Goal: Browse casually: Explore the website without a specific task or goal

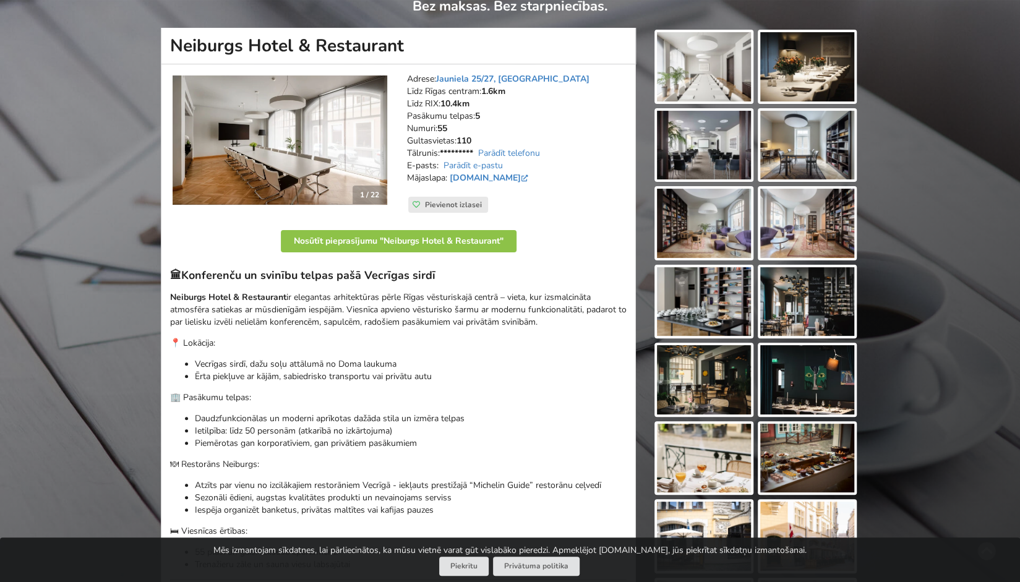
scroll to position [146, 0]
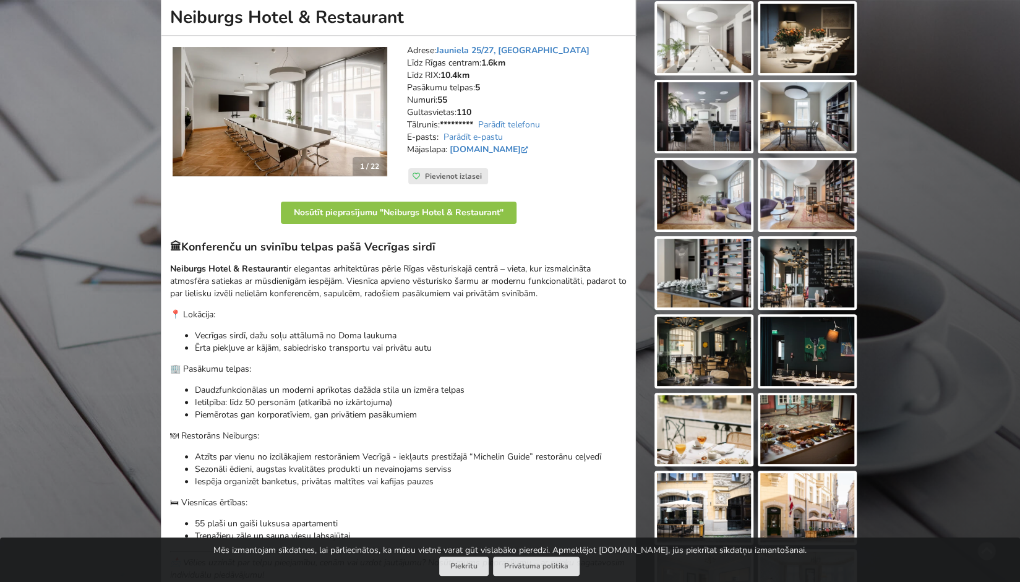
click at [694, 35] on img at bounding box center [704, 38] width 94 height 69
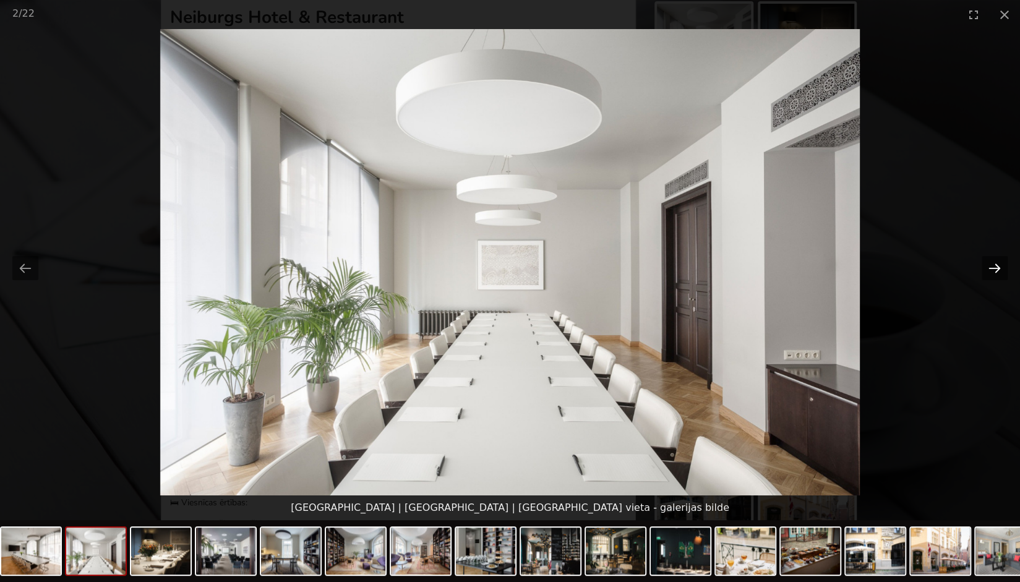
click at [1001, 273] on button "Next slide" at bounding box center [994, 268] width 26 height 24
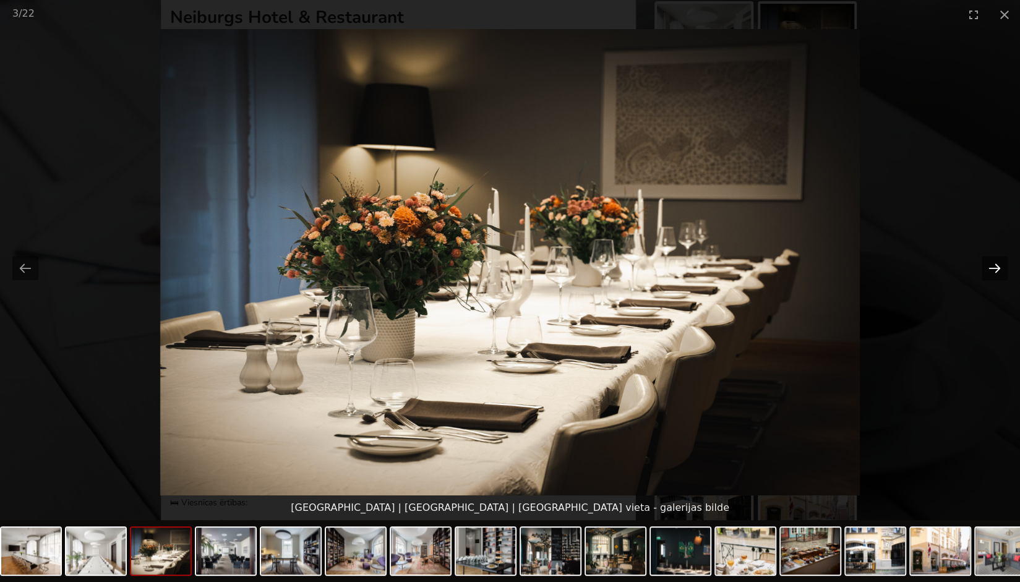
click at [1001, 273] on button "Next slide" at bounding box center [994, 268] width 26 height 24
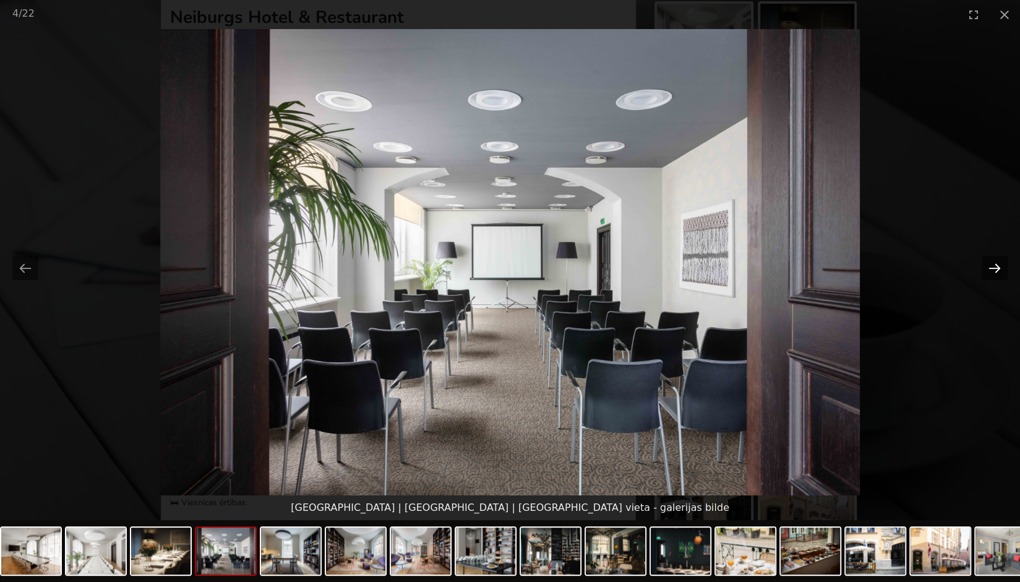
click at [1001, 273] on button "Next slide" at bounding box center [994, 268] width 26 height 24
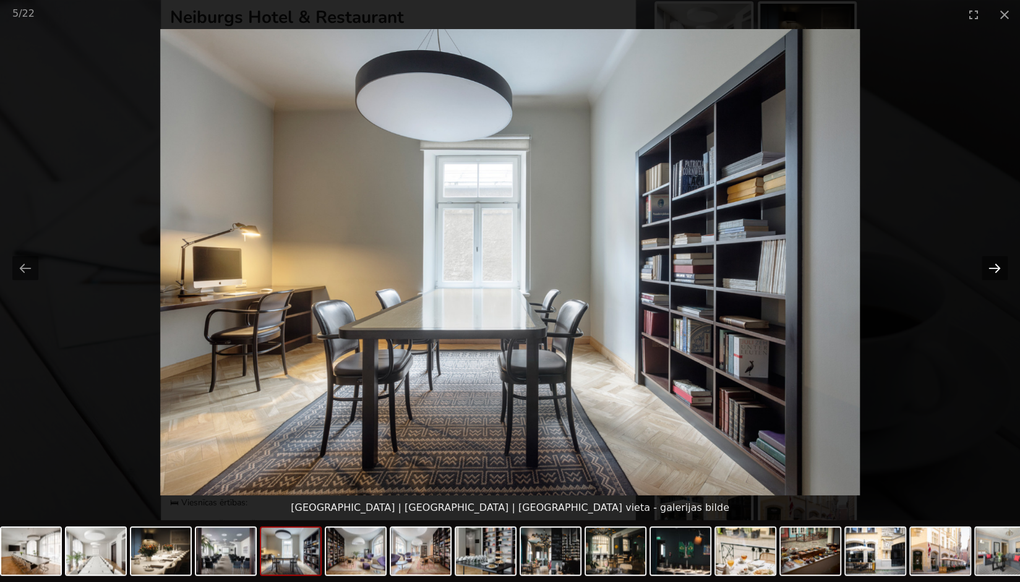
click at [1001, 273] on button "Next slide" at bounding box center [994, 268] width 26 height 24
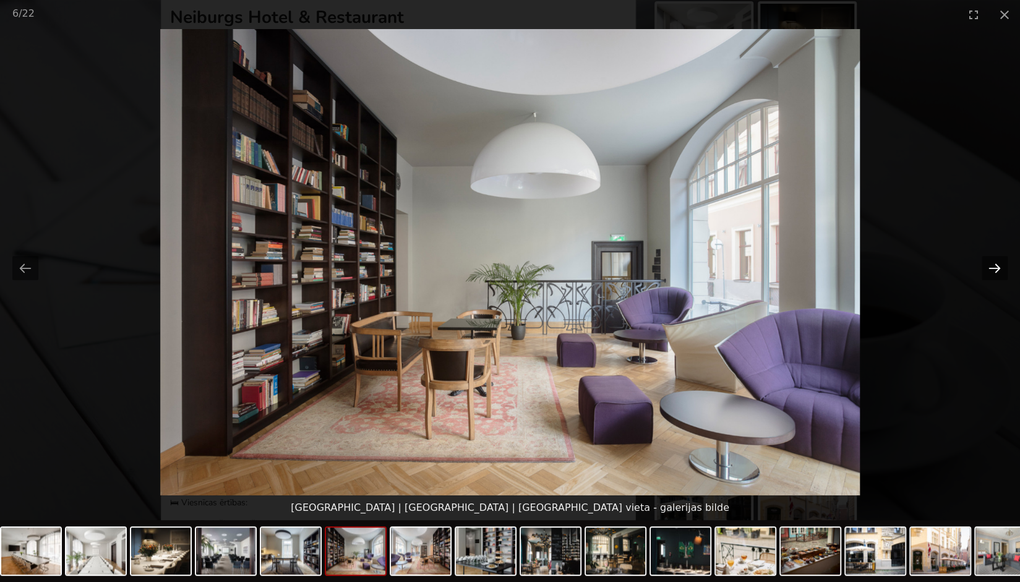
click at [1001, 273] on button "Next slide" at bounding box center [994, 268] width 26 height 24
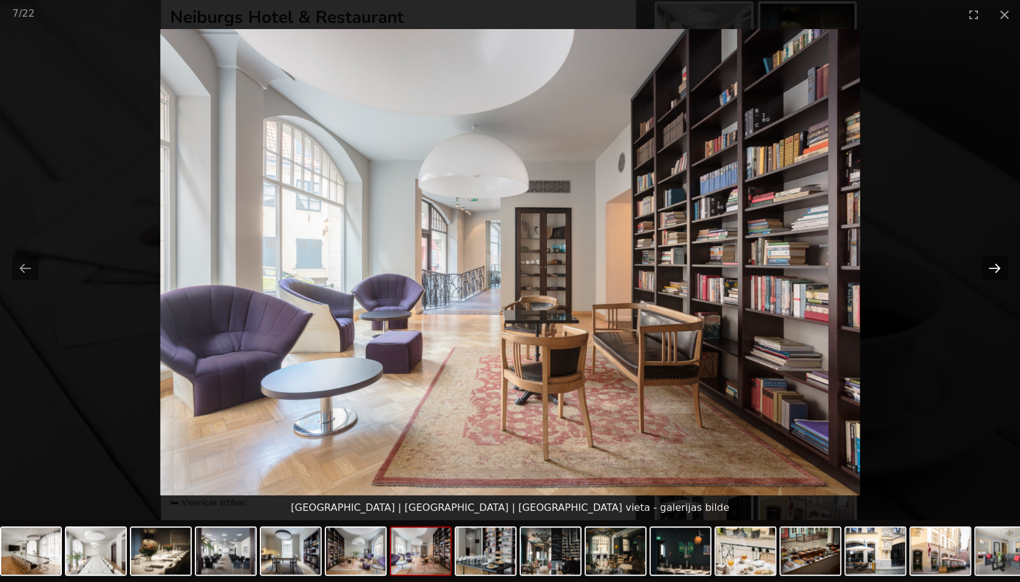
click at [1001, 273] on button "Next slide" at bounding box center [994, 268] width 26 height 24
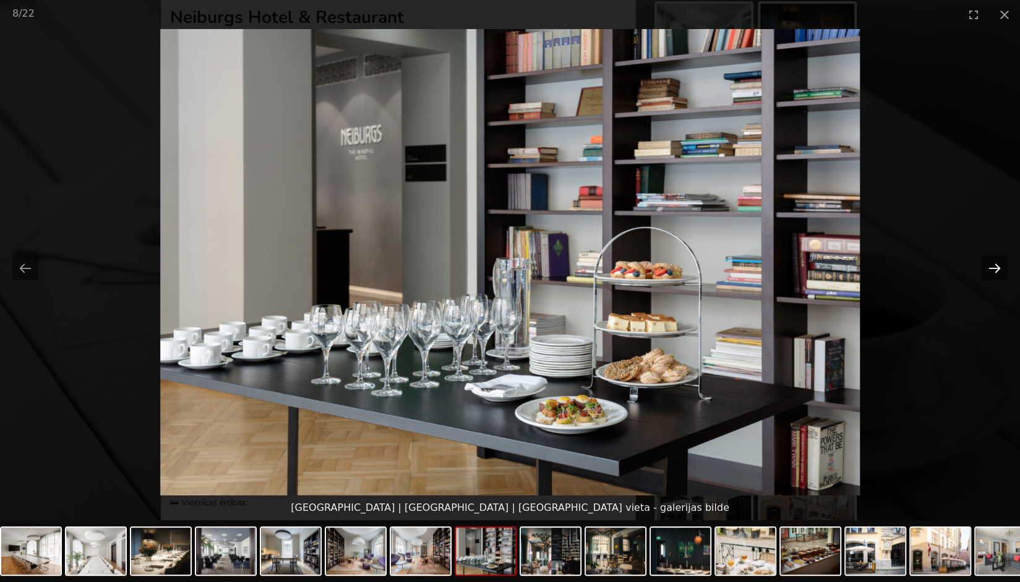
click at [1001, 273] on button "Next slide" at bounding box center [994, 268] width 26 height 24
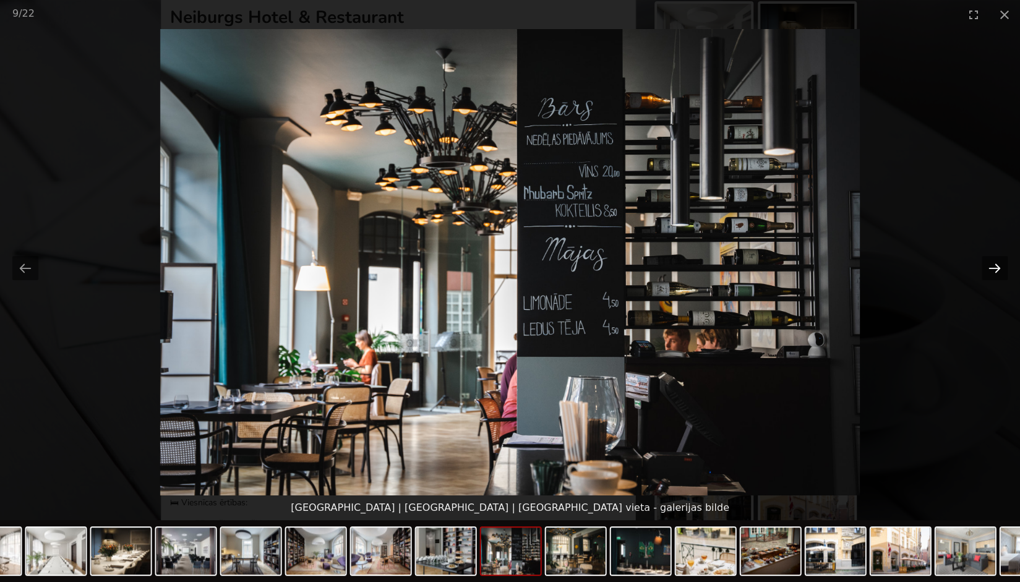
click at [1001, 273] on button "Next slide" at bounding box center [994, 268] width 26 height 24
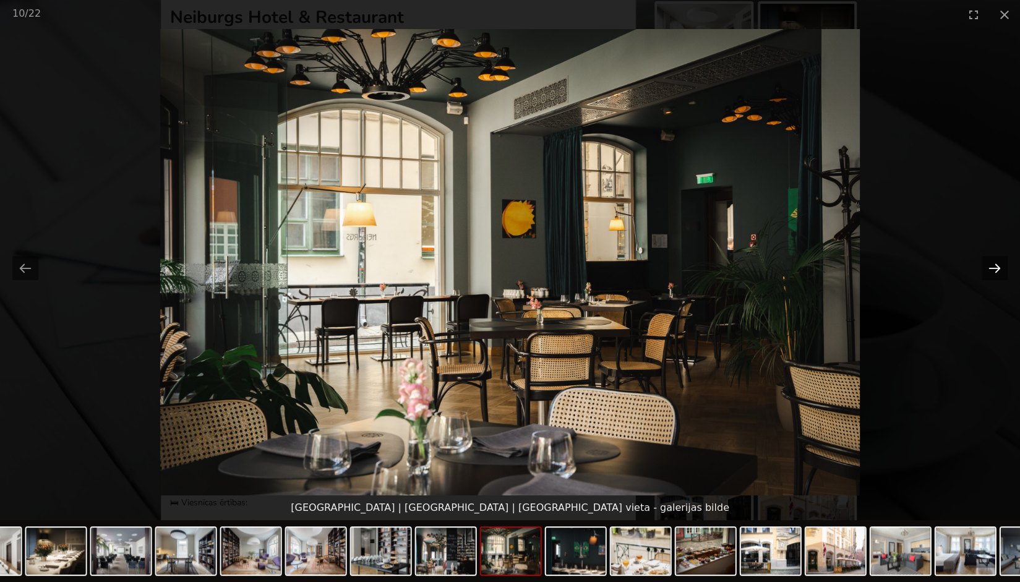
click at [1001, 273] on button "Next slide" at bounding box center [994, 268] width 26 height 24
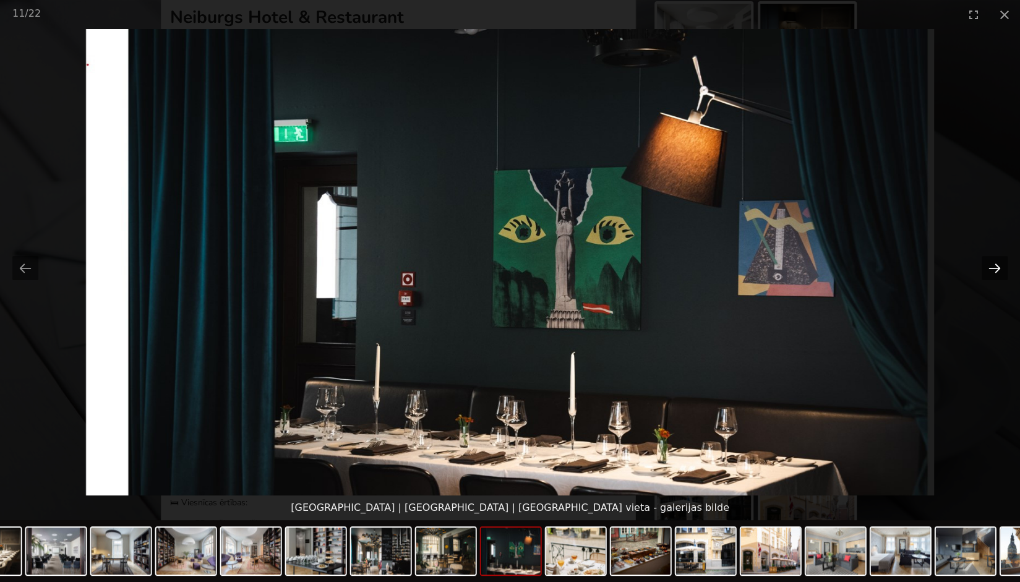
click at [1001, 273] on button "Next slide" at bounding box center [994, 268] width 26 height 24
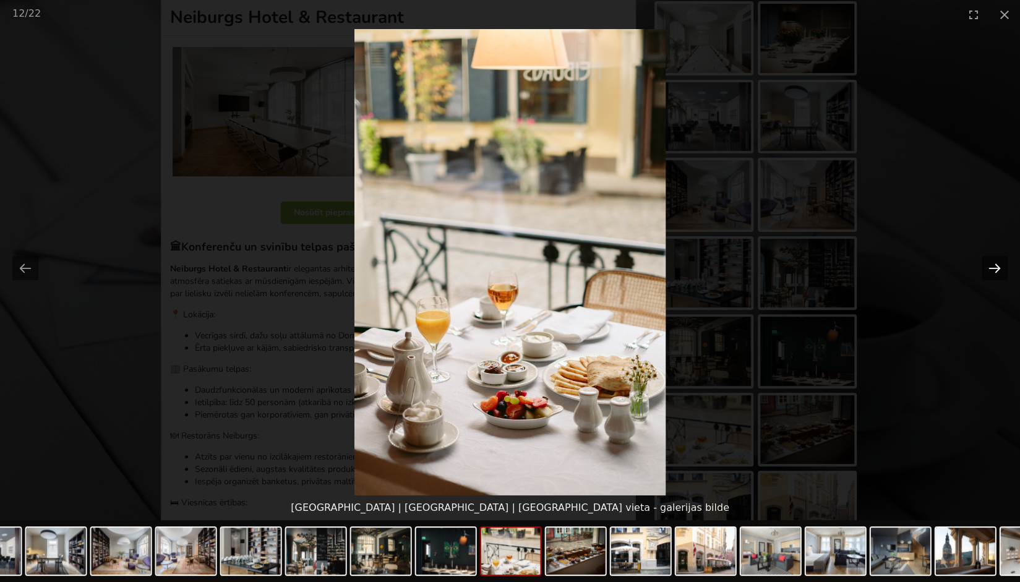
click at [1001, 273] on button "Next slide" at bounding box center [994, 268] width 26 height 24
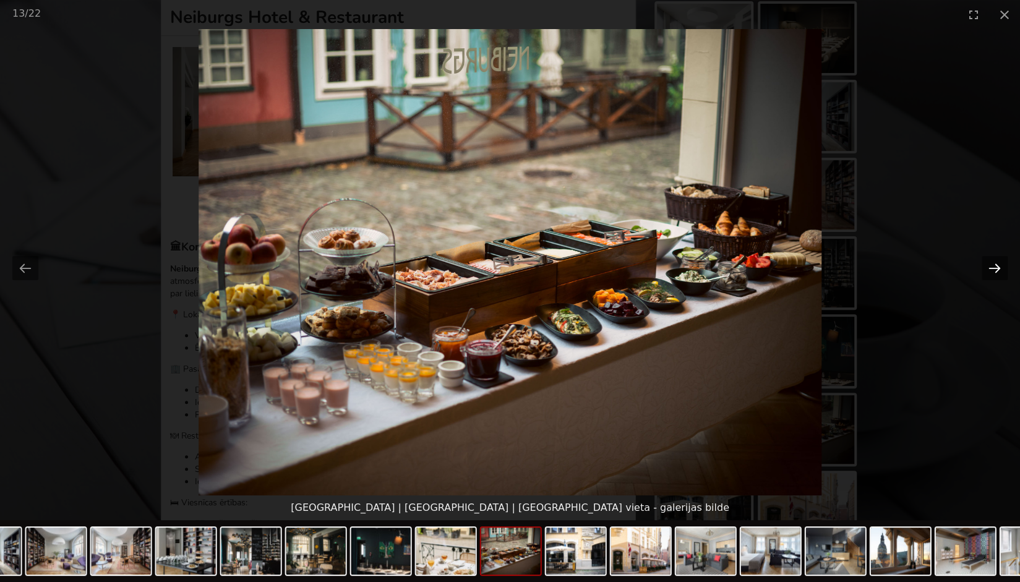
click at [1001, 273] on button "Next slide" at bounding box center [994, 268] width 26 height 24
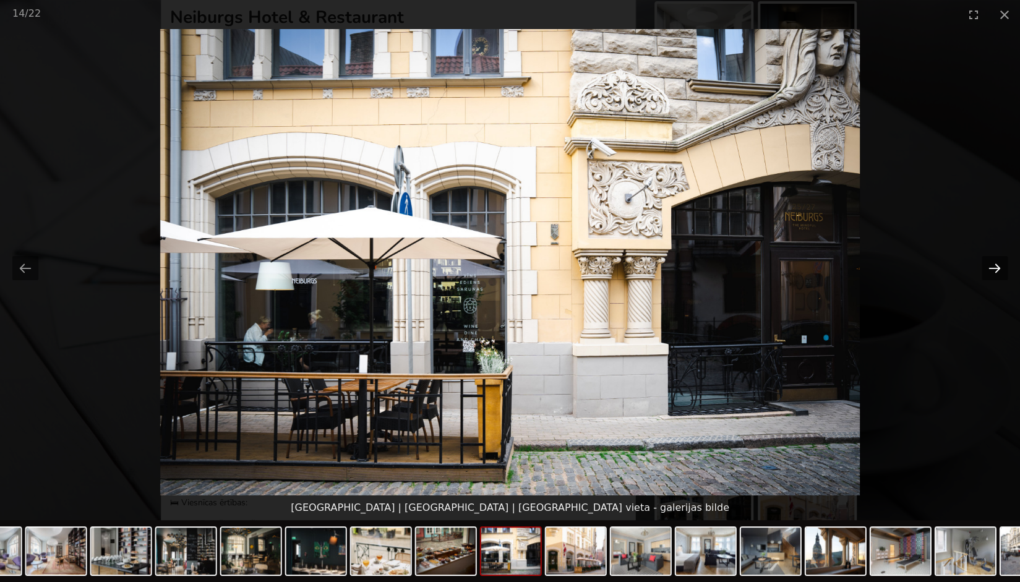
click at [1001, 273] on button "Next slide" at bounding box center [994, 268] width 26 height 24
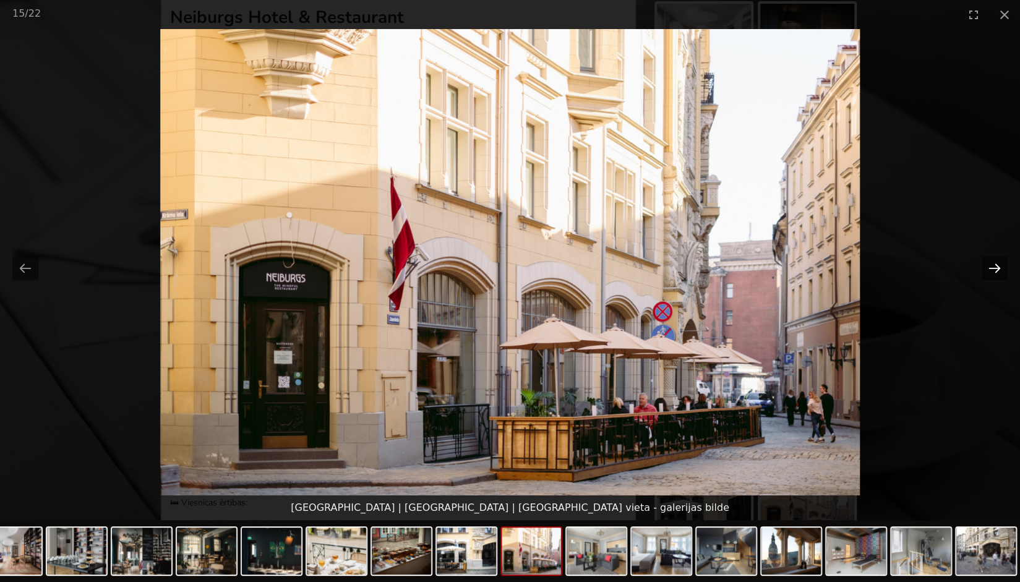
click at [1001, 273] on button "Next slide" at bounding box center [994, 268] width 26 height 24
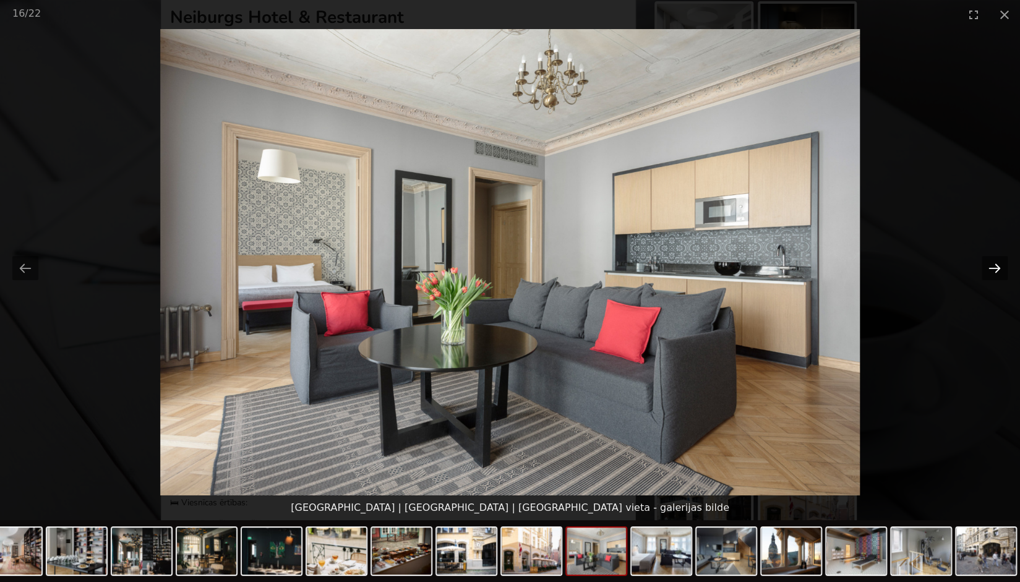
click at [1001, 273] on button "Next slide" at bounding box center [994, 268] width 26 height 24
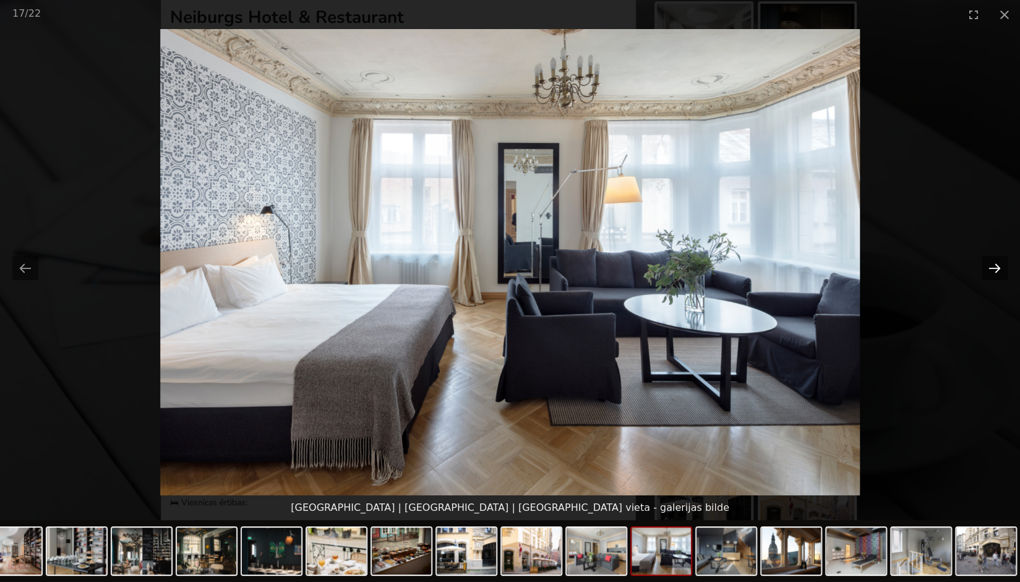
click at [1001, 273] on button "Next slide" at bounding box center [994, 268] width 26 height 24
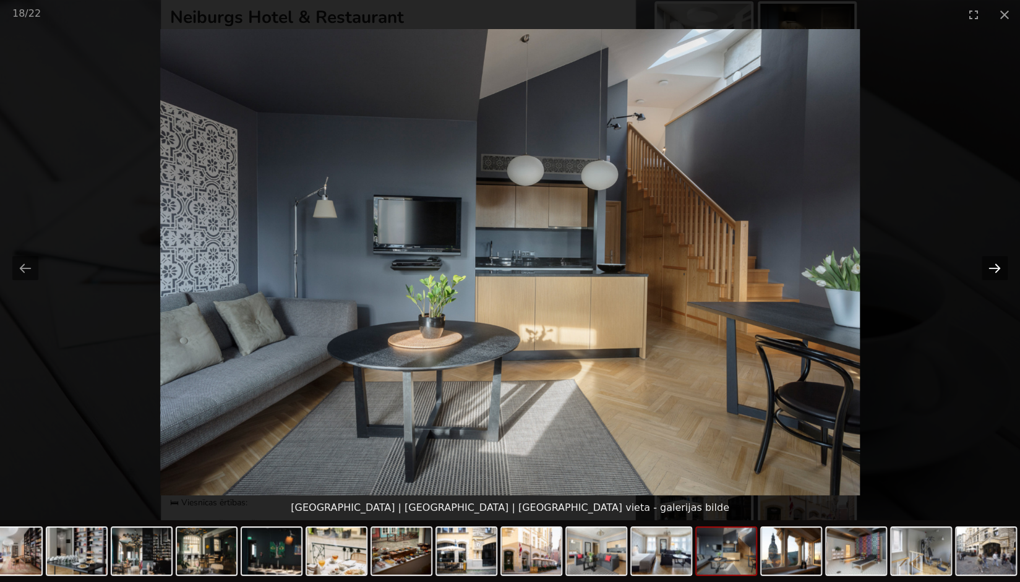
click at [1001, 273] on button "Next slide" at bounding box center [994, 268] width 26 height 24
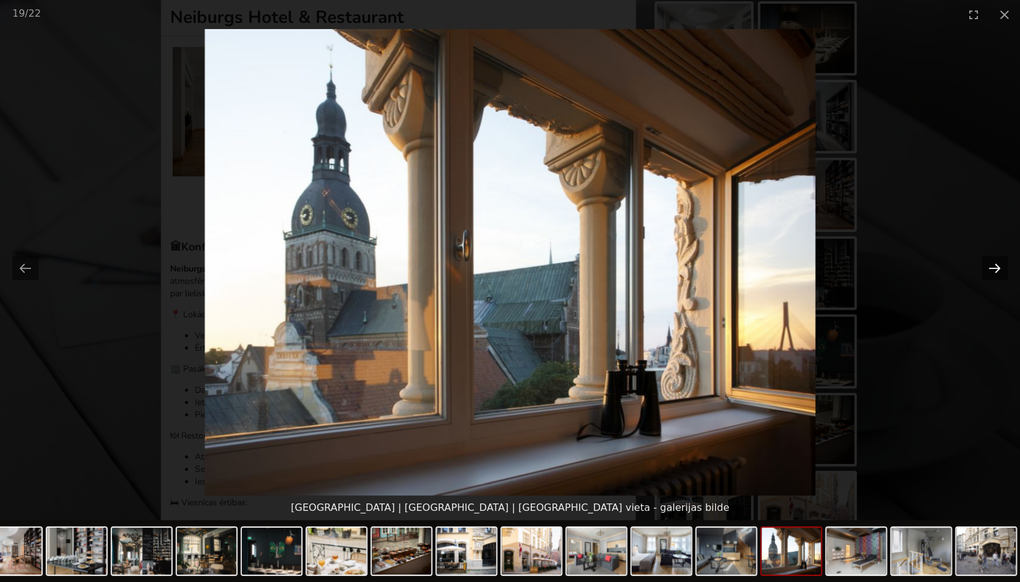
click at [1001, 273] on button "Next slide" at bounding box center [994, 268] width 26 height 24
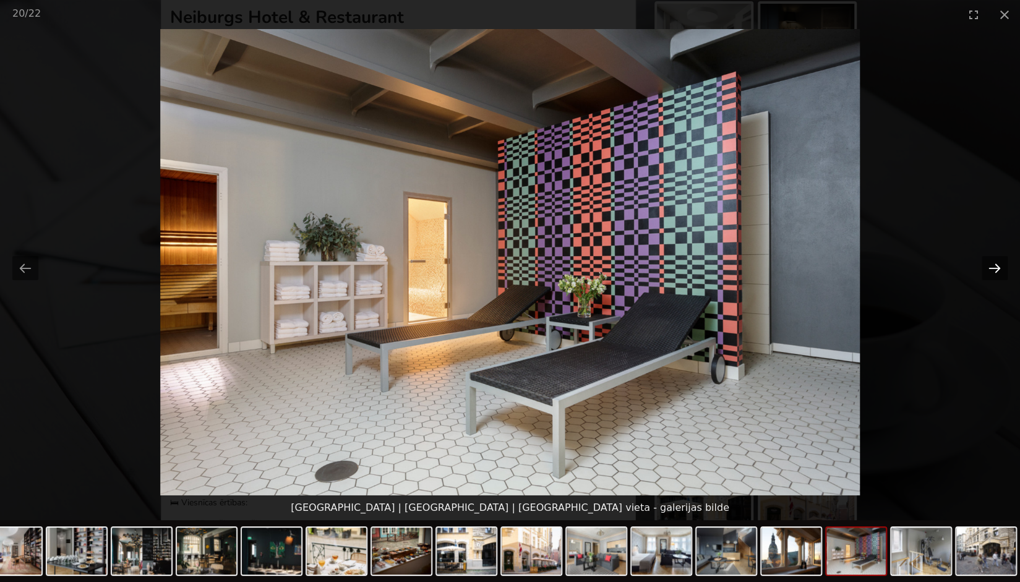
click at [1001, 273] on button "Next slide" at bounding box center [994, 268] width 26 height 24
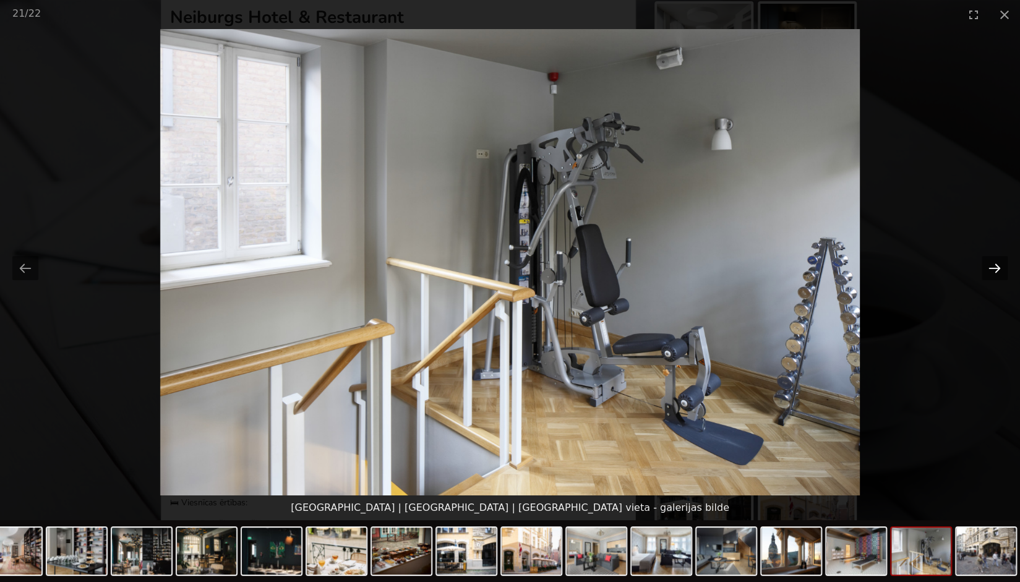
click at [1001, 273] on button "Next slide" at bounding box center [994, 268] width 26 height 24
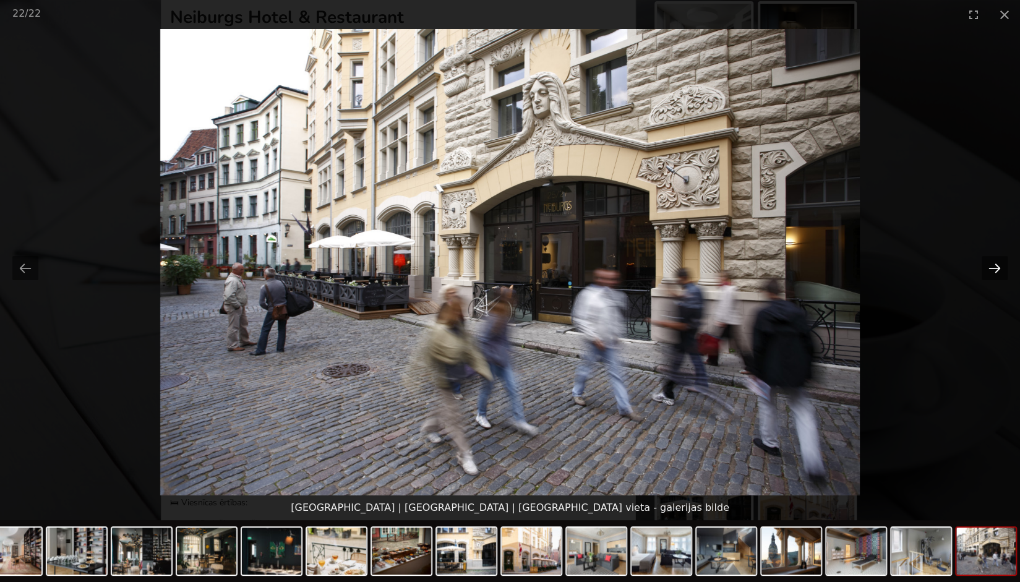
click at [1001, 273] on button "Next slide" at bounding box center [994, 268] width 26 height 24
